Goal: Information Seeking & Learning: Learn about a topic

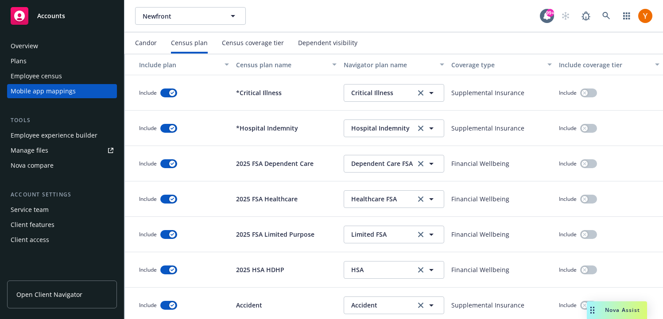
click at [153, 42] on div "Candor" at bounding box center [146, 42] width 22 height 7
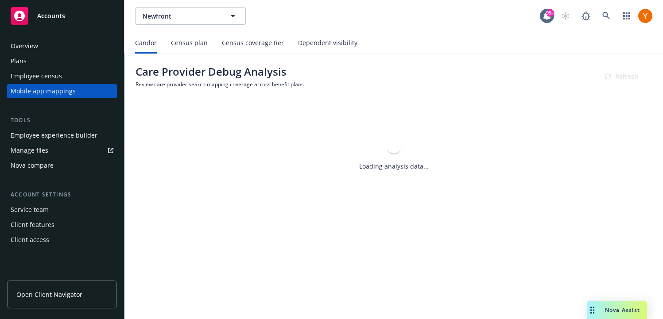
click at [294, 68] on h1 "Care Provider Debug Analysis" at bounding box center [220, 72] width 168 height 14
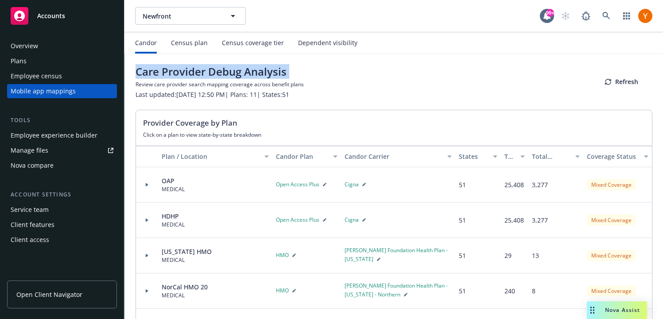
click at [294, 68] on h1 "Care Provider Debug Analysis" at bounding box center [220, 72] width 168 height 14
copy h1 "Care Provider Debug Analysis"
drag, startPoint x: 497, startPoint y: 147, endPoint x: 503, endPoint y: 151, distance: 7.1
click at [503, 150] on div "Plan / Location [GEOGRAPHIC_DATA] Plan Candor Carrier States Total Providers To…" at bounding box center [394, 156] width 516 height 21
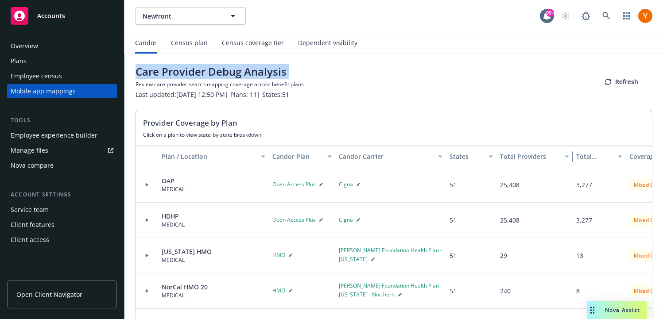
drag, startPoint x: 527, startPoint y: 148, endPoint x: 576, endPoint y: 147, distance: 49.6
click at [576, 147] on div "Plan / Location [GEOGRAPHIC_DATA] Plan Candor Carrier States Total Providers To…" at bounding box center [414, 156] width 556 height 21
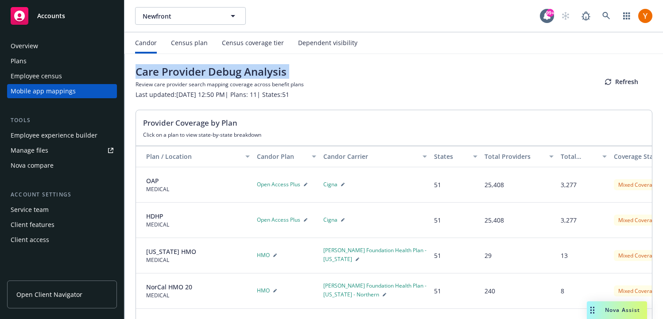
scroll to position [0, 40]
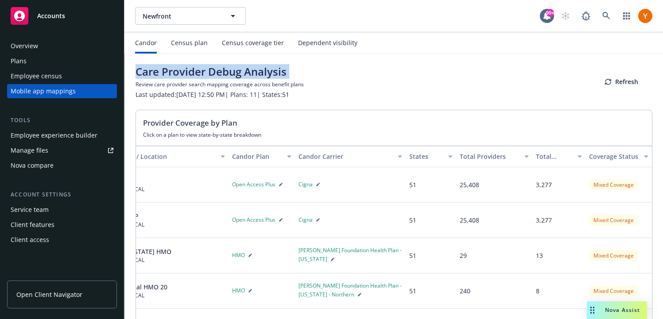
drag, startPoint x: 575, startPoint y: 148, endPoint x: 583, endPoint y: 148, distance: 8.4
click at [583, 148] on button "Total Facilities" at bounding box center [558, 156] width 53 height 21
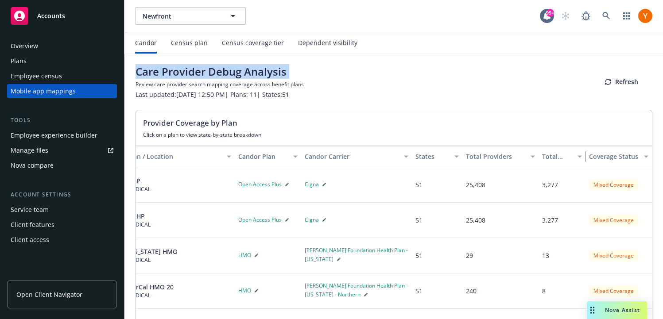
drag, startPoint x: 583, startPoint y: 148, endPoint x: 577, endPoint y: 156, distance: 9.8
click at [577, 156] on button "Total Facilities" at bounding box center [562, 156] width 47 height 21
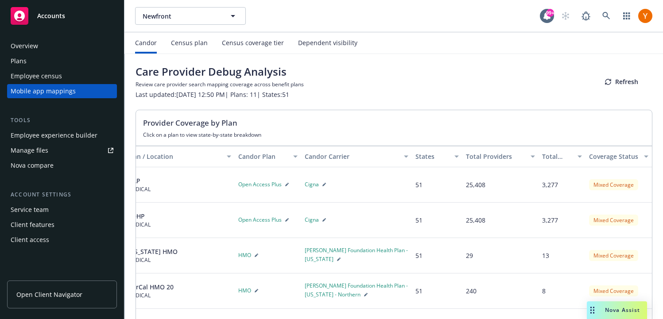
click at [272, 93] on p "Last updated: [DATE] 12:50 PM | Plans: 11 | States: 51" at bounding box center [220, 94] width 168 height 9
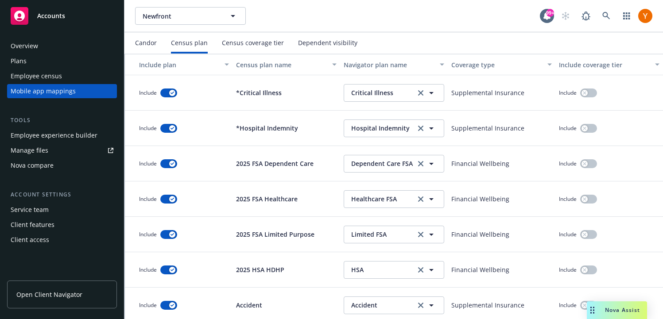
click at [153, 49] on div "Candor" at bounding box center [146, 42] width 22 height 21
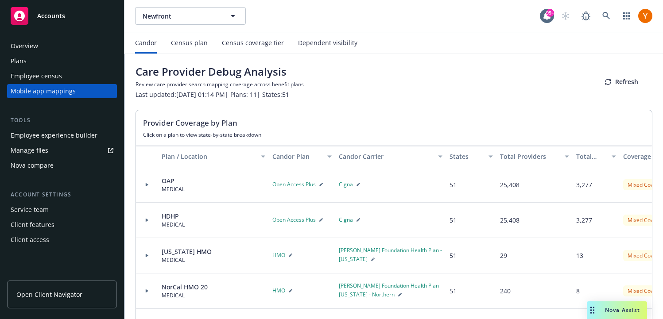
click at [153, 183] on div at bounding box center [147, 184] width 15 height 3
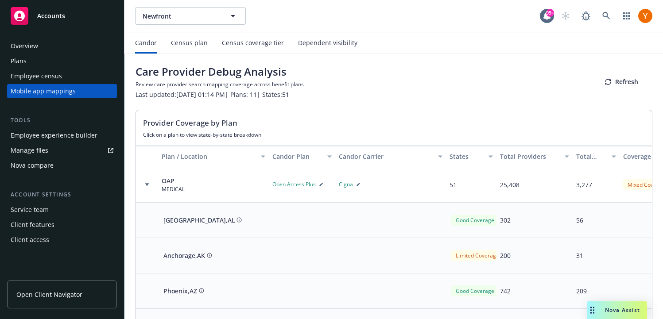
click at [152, 182] on div at bounding box center [147, 184] width 22 height 35
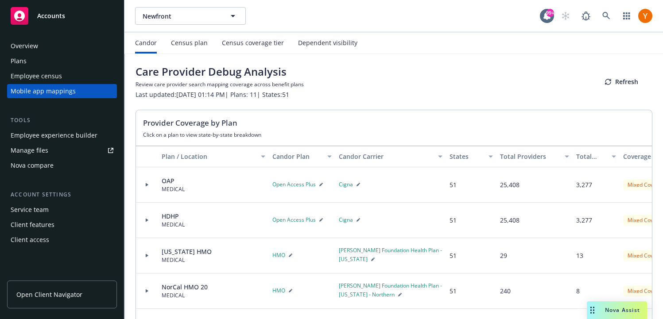
click at [144, 186] on div at bounding box center [147, 184] width 22 height 35
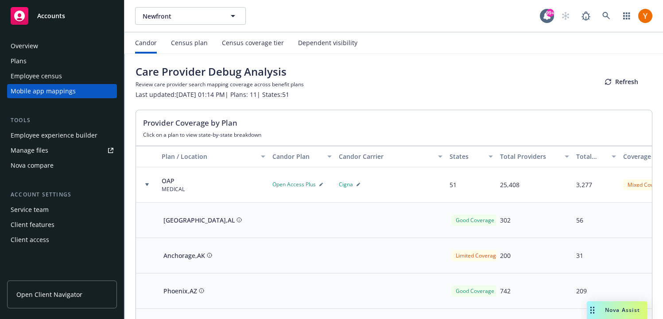
click at [144, 186] on div at bounding box center [147, 184] width 15 height 3
